Goal: Task Accomplishment & Management: Use online tool/utility

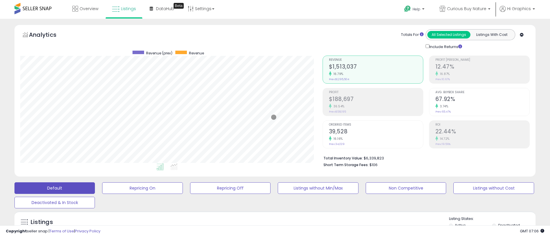
scroll to position [119, 302]
click at [468, 9] on span "Curious Buy Nature" at bounding box center [466, 9] width 39 height 6
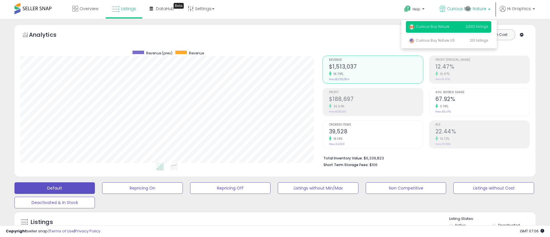
click at [449, 27] on p "Curious Buy Nature 2,532 listings" at bounding box center [448, 27] width 85 height 12
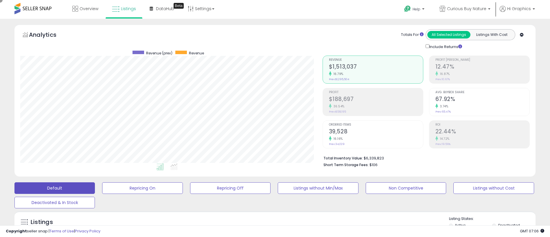
scroll to position [144, 0]
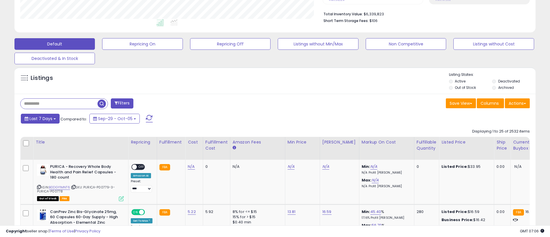
click at [40, 118] on span "Last 7 Days" at bounding box center [40, 119] width 23 height 6
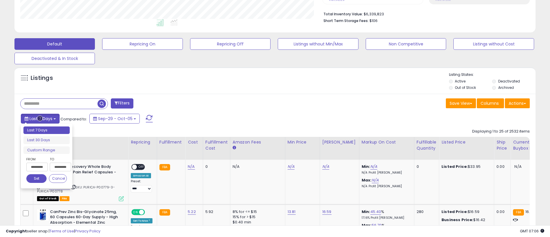
type input "**********"
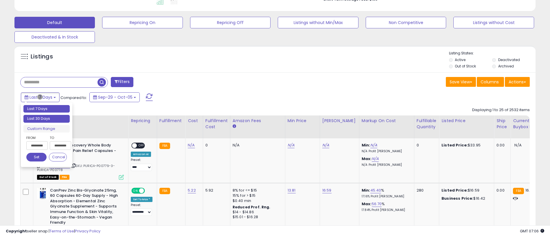
click at [47, 119] on li "Last 30 Days" at bounding box center [46, 119] width 46 height 8
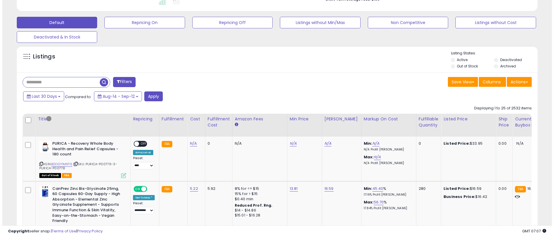
scroll to position [129, 0]
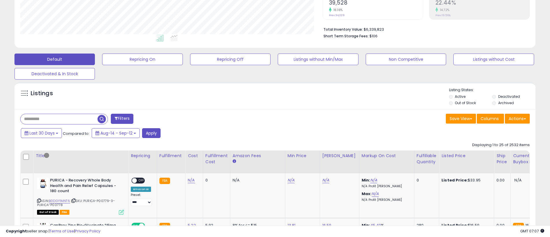
click at [123, 119] on button "Filters" at bounding box center [122, 119] width 23 height 10
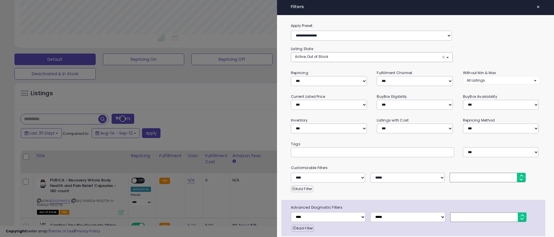
scroll to position [23, 0]
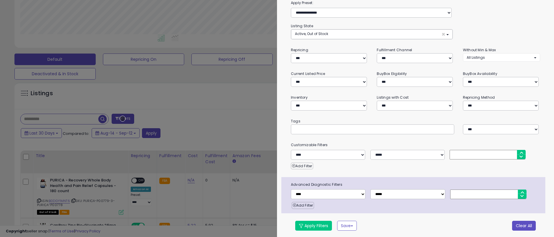
click at [520, 224] on button "Clear All" at bounding box center [524, 226] width 24 height 10
select select "*"
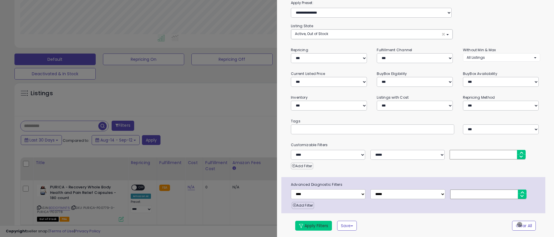
click at [313, 224] on button "Apply Filters" at bounding box center [313, 226] width 37 height 10
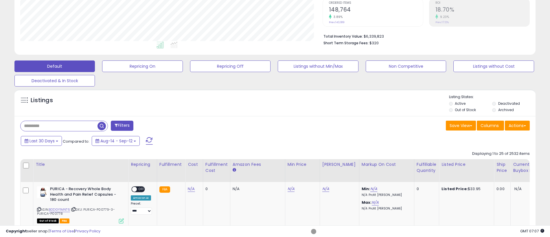
scroll to position [128, 0]
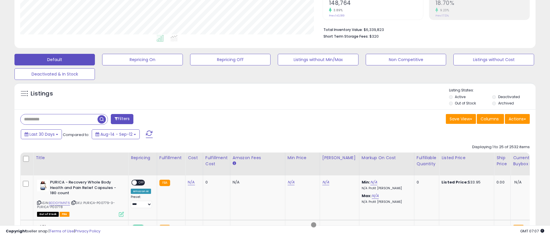
click at [102, 118] on span "button" at bounding box center [101, 119] width 8 height 8
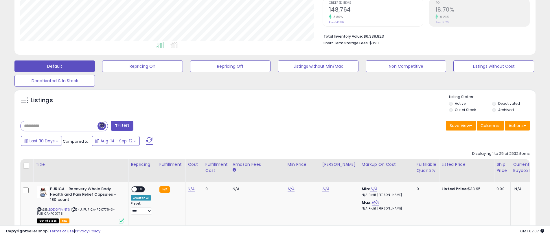
scroll to position [129, 0]
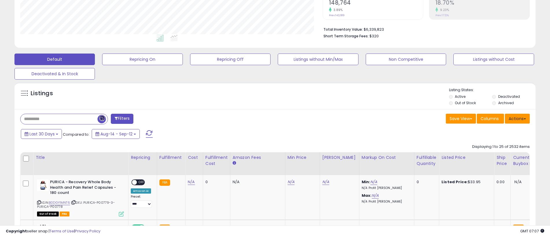
click at [517, 118] on button "Actions" at bounding box center [517, 119] width 25 height 10
click at [493, 155] on link "Export All Columns" at bounding box center [493, 155] width 63 height 9
